Goal: Task Accomplishment & Management: Check status

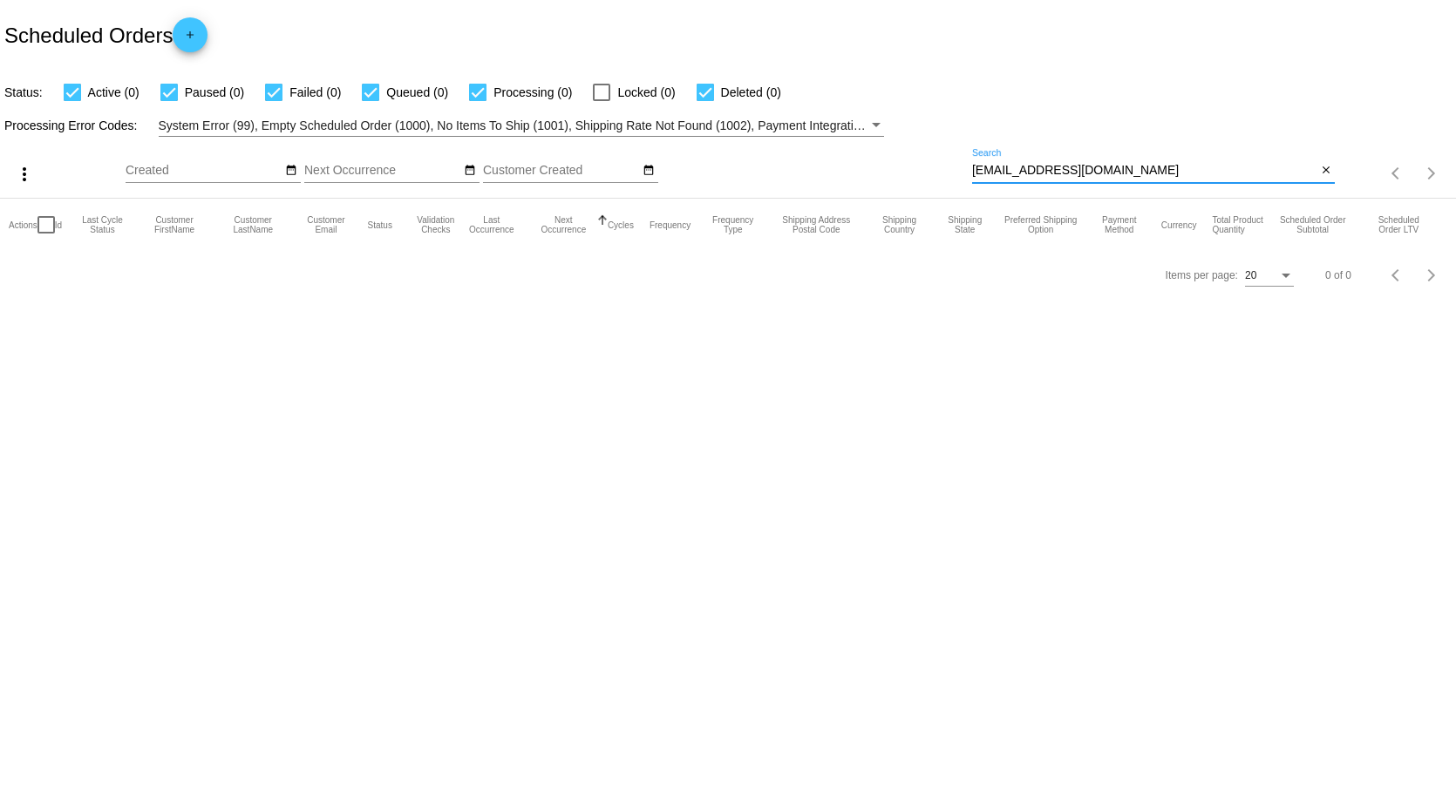
click at [1123, 176] on input "[EMAIL_ADDRESS][DOMAIN_NAME]" at bounding box center [1145, 170] width 344 height 14
type input "s"
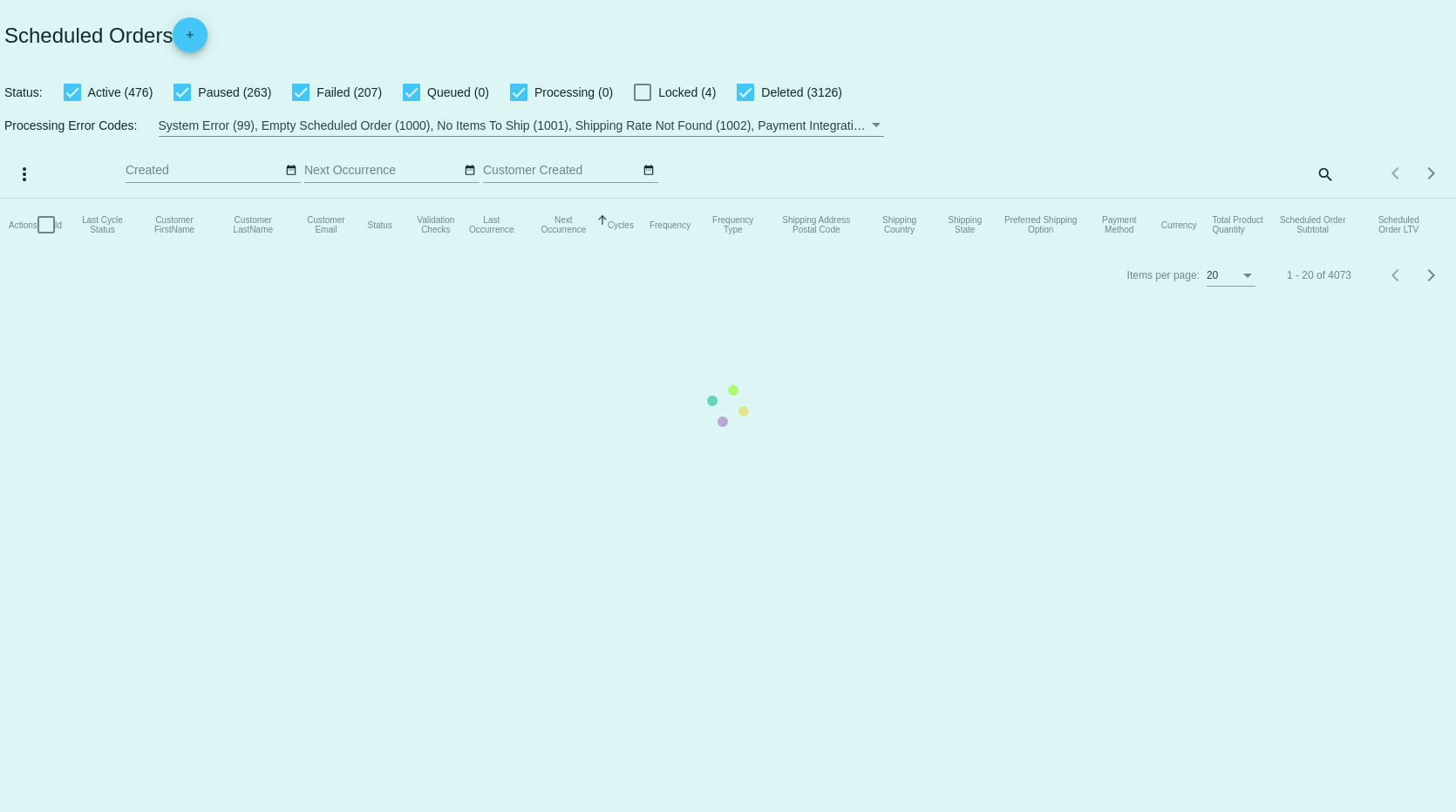
click at [1119, 199] on mat-table "Actions Id Last Cycle Status Customer FirstName Customer LastName Customer Emai…" at bounding box center [728, 225] width 1456 height 53
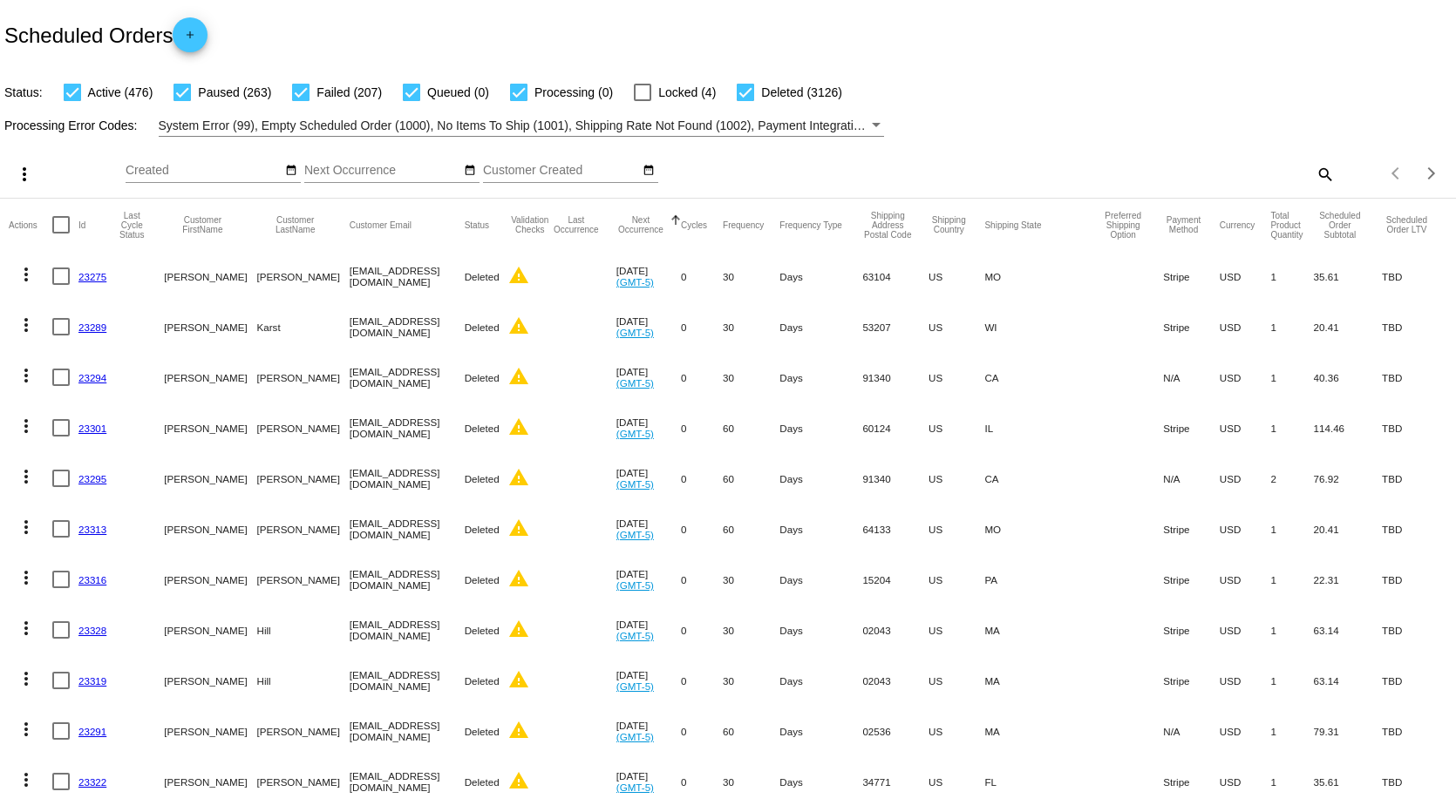
click at [1199, 167] on div "search" at bounding box center [1154, 174] width 363 height 27
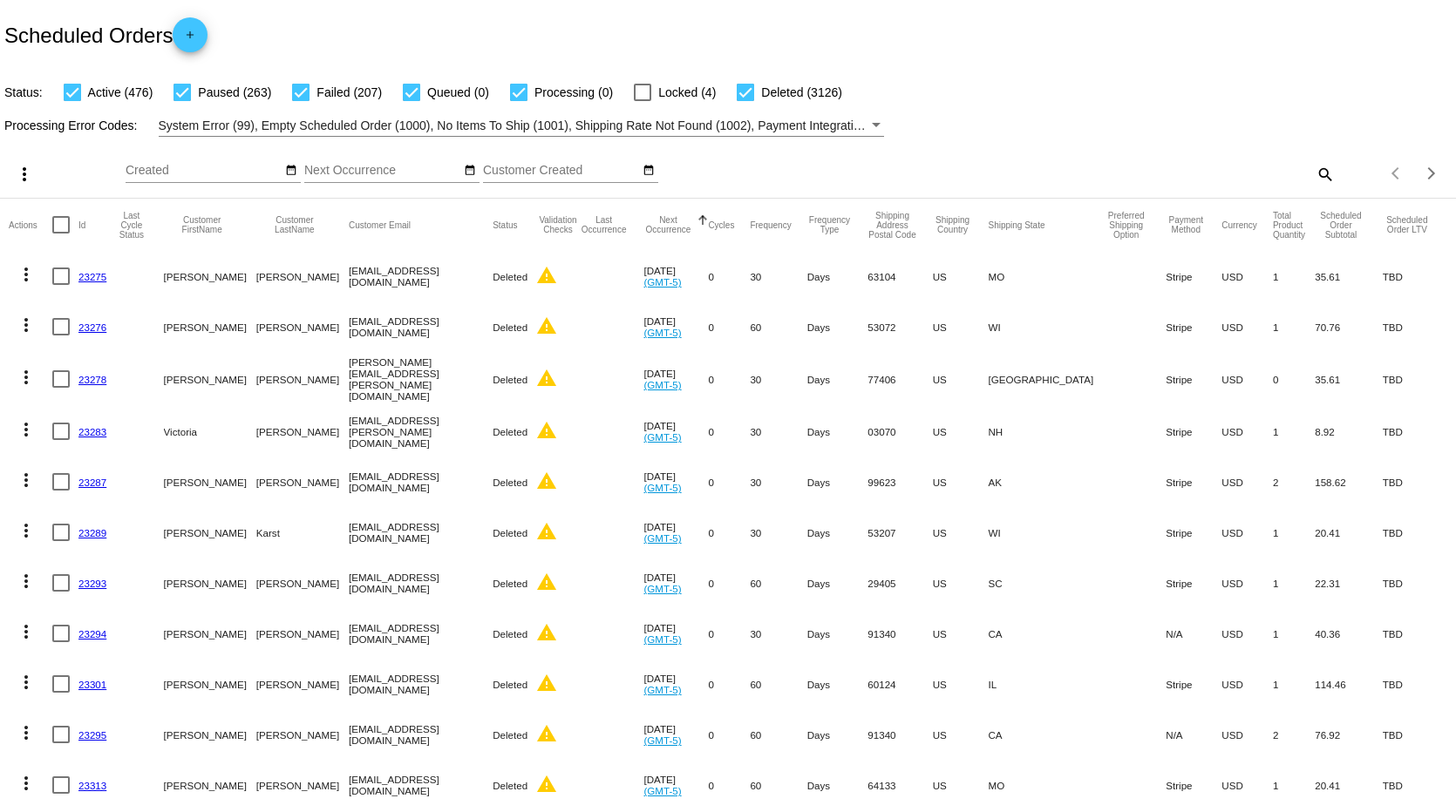
click at [1317, 170] on mat-icon "search" at bounding box center [1324, 174] width 21 height 27
paste input "[EMAIL_ADDRESS][DOMAIN_NAME]"
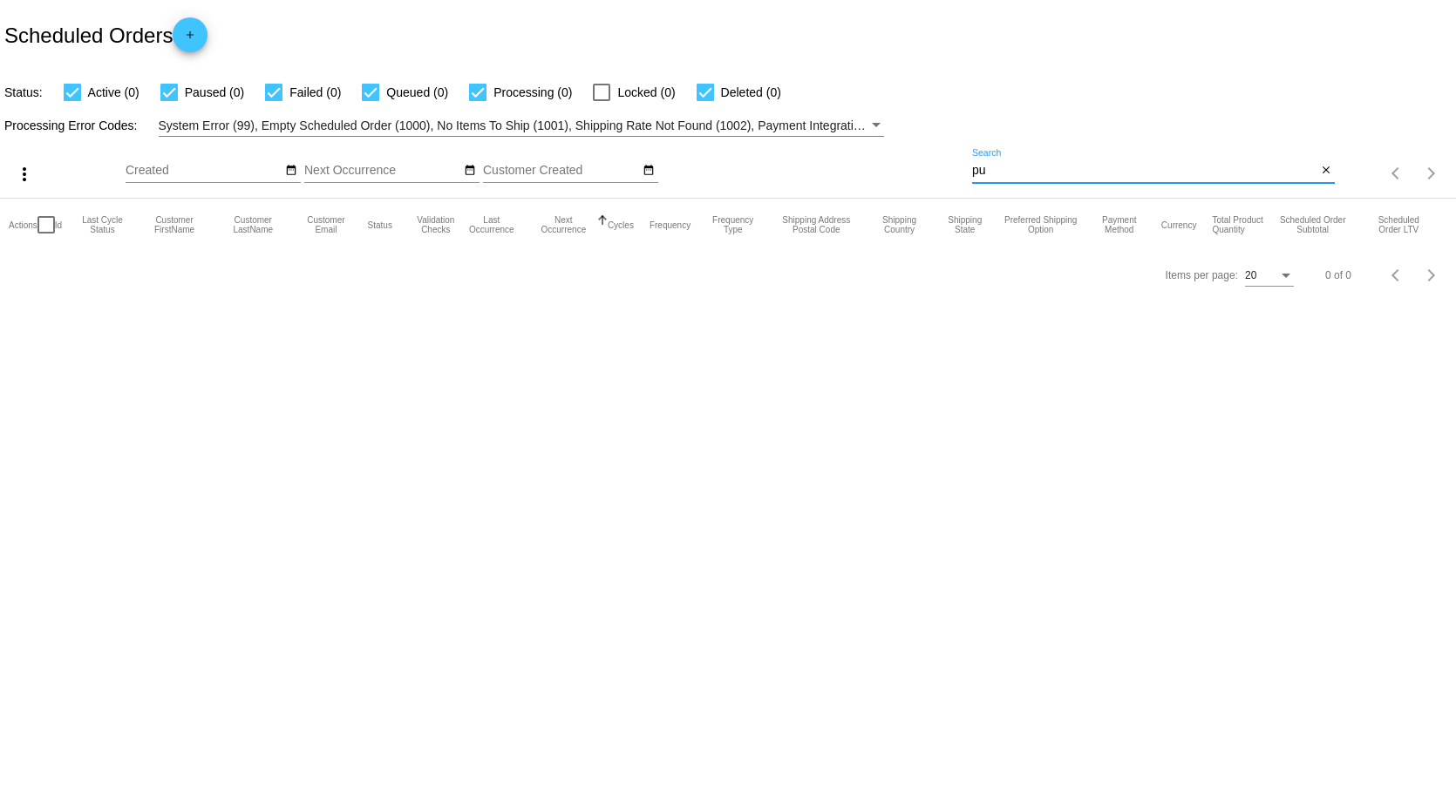
type input "p"
click at [1083, 169] on input "[PERSON_NAME]" at bounding box center [1145, 170] width 344 height 14
type input "L"
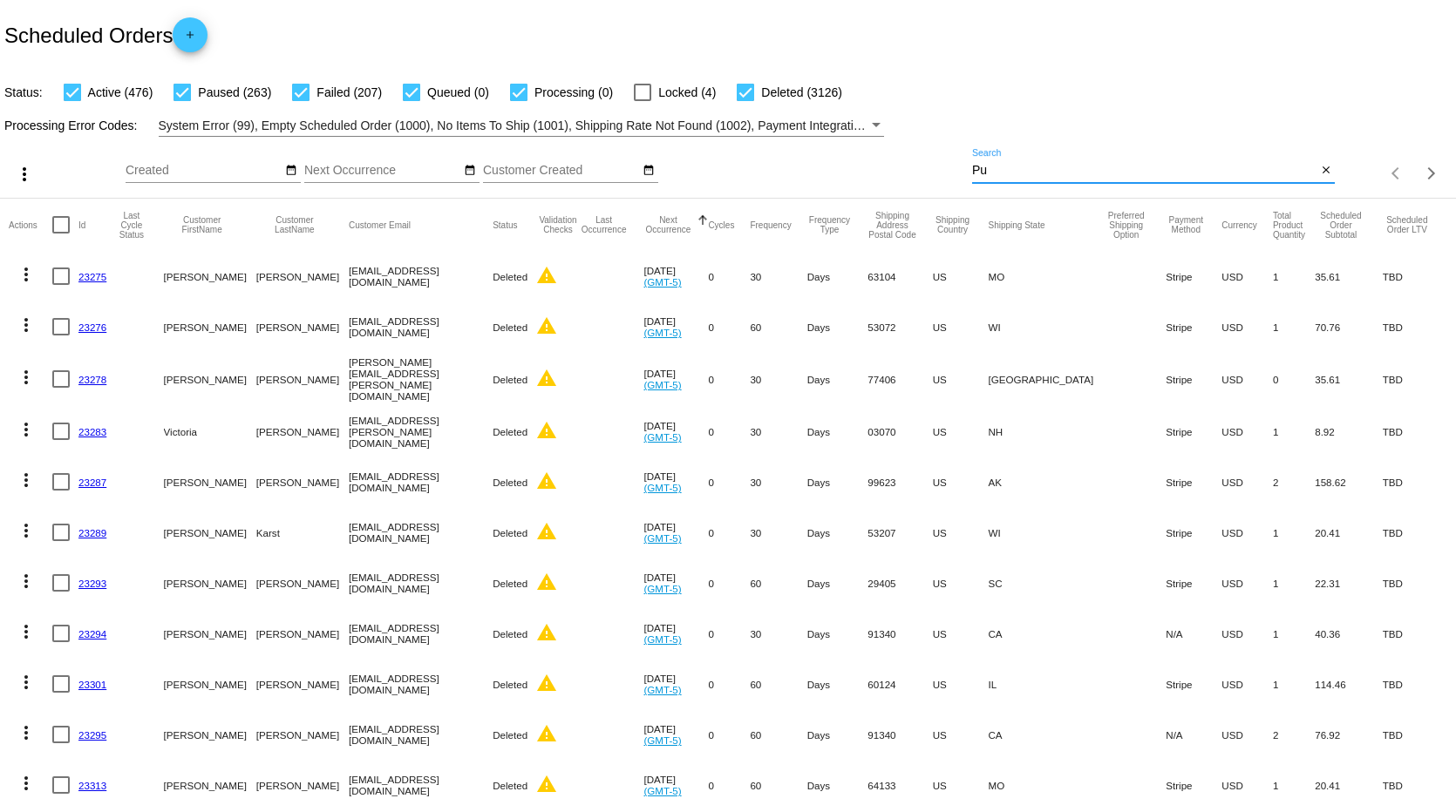
type input "P"
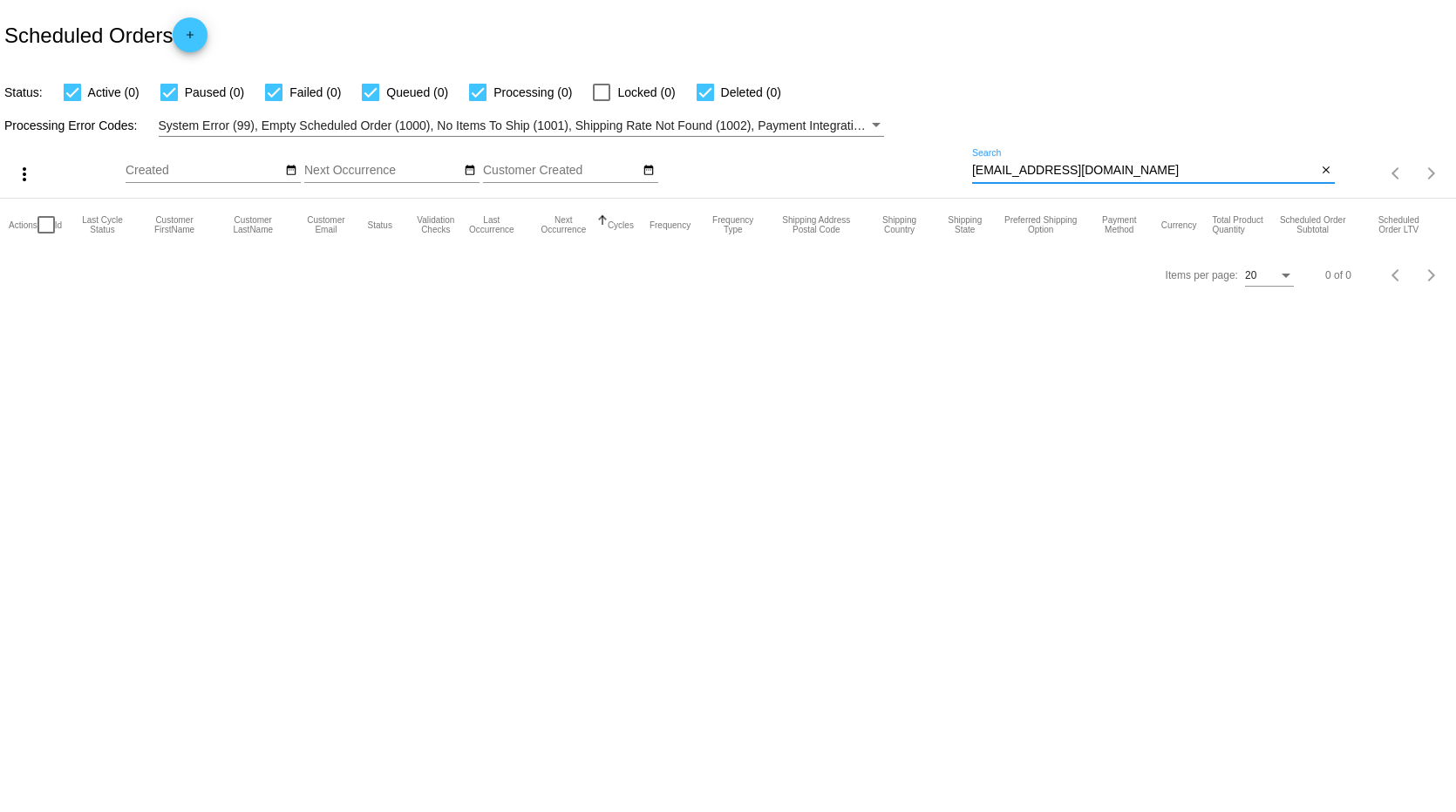
type input "[EMAIL_ADDRESS][DOMAIN_NAME]"
click at [1139, 170] on input "[EMAIL_ADDRESS][DOMAIN_NAME]" at bounding box center [1145, 170] width 344 height 14
type input "p"
